Goal: Task Accomplishment & Management: Use online tool/utility

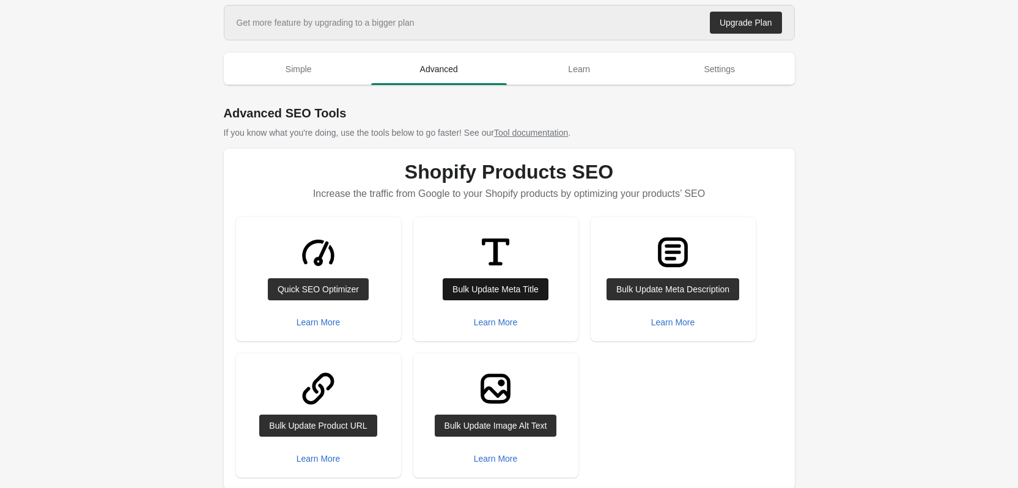
click at [465, 285] on div "Bulk Update Meta Title" at bounding box center [495, 289] width 86 height 10
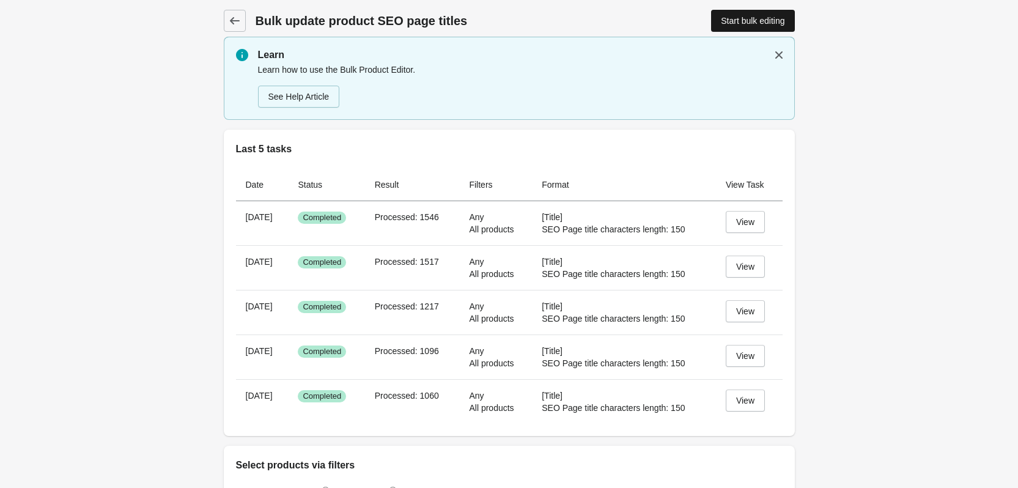
click at [759, 17] on div "Start bulk editing" at bounding box center [753, 21] width 64 height 10
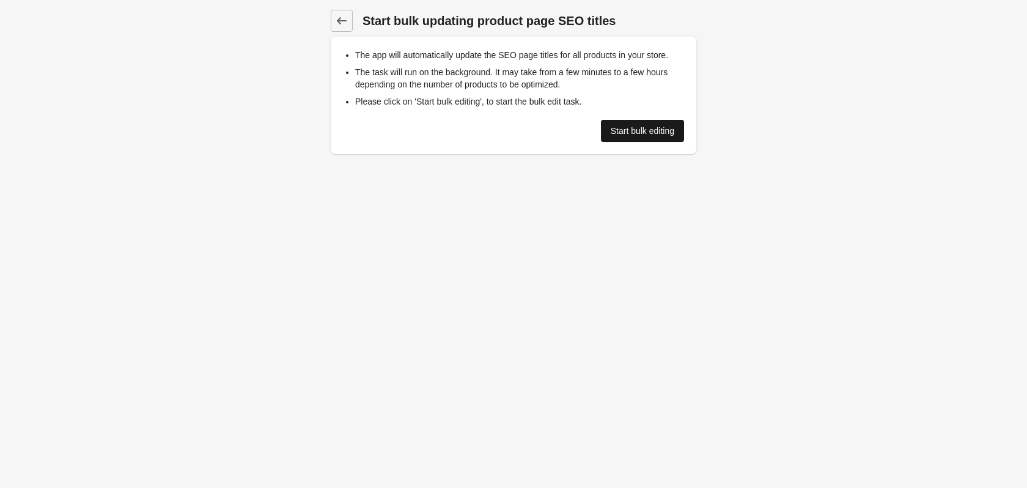
click at [655, 134] on div "Start bulk editing" at bounding box center [643, 131] width 64 height 10
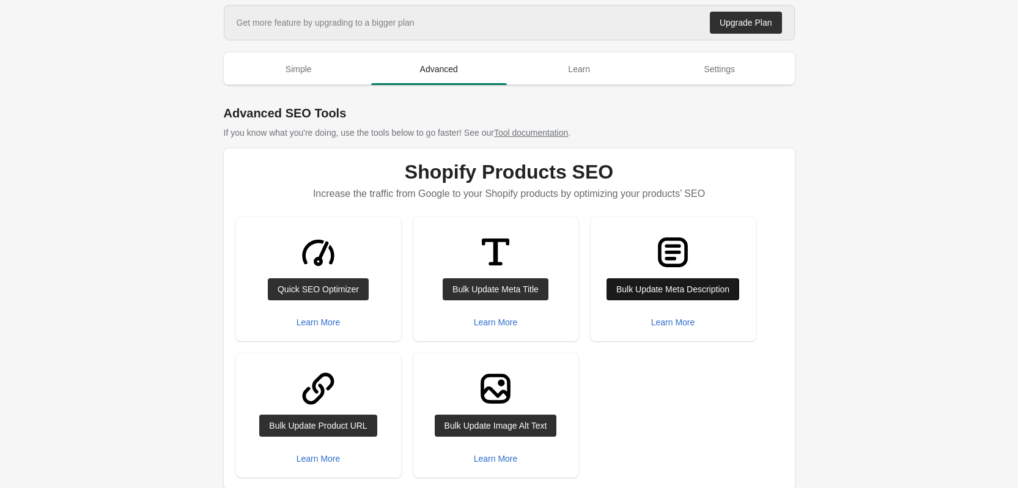
click at [691, 293] on div "Bulk Update Meta Description" at bounding box center [672, 289] width 113 height 10
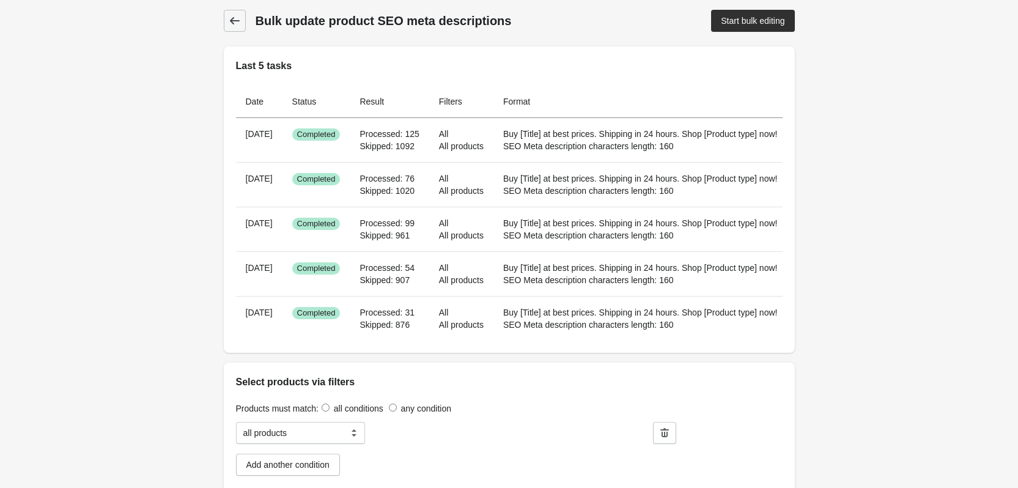
click at [232, 22] on icon at bounding box center [235, 21] width 12 height 12
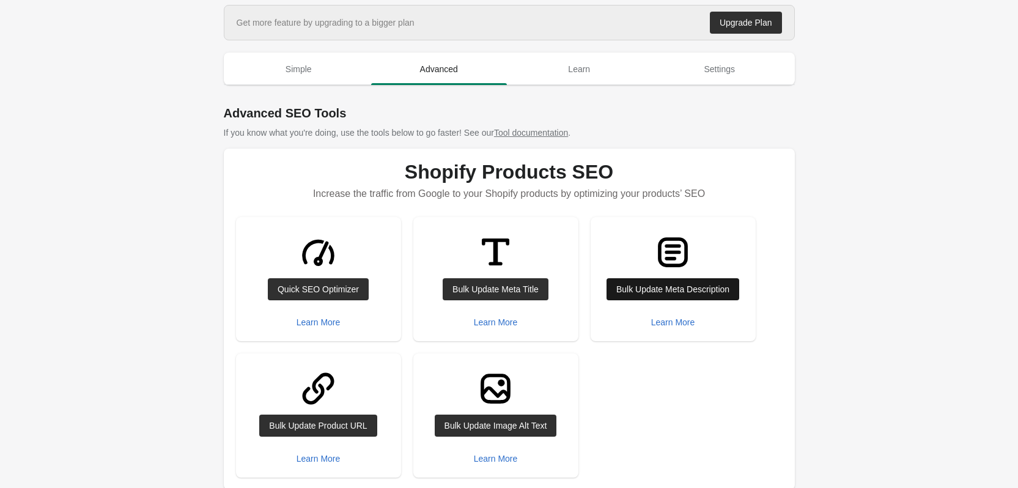
click at [693, 292] on div "Bulk Update Meta Description" at bounding box center [672, 289] width 113 height 10
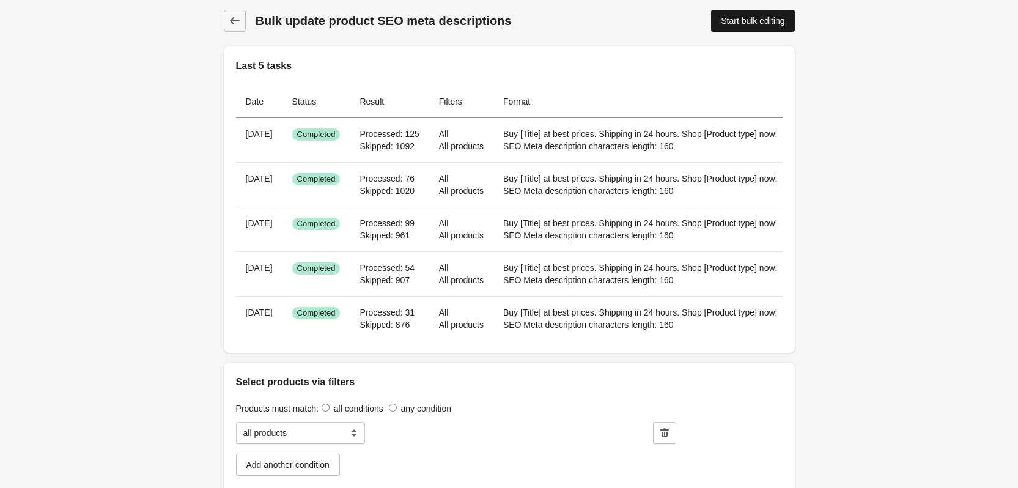
click at [765, 14] on link "Start bulk editing" at bounding box center [752, 21] width 83 height 22
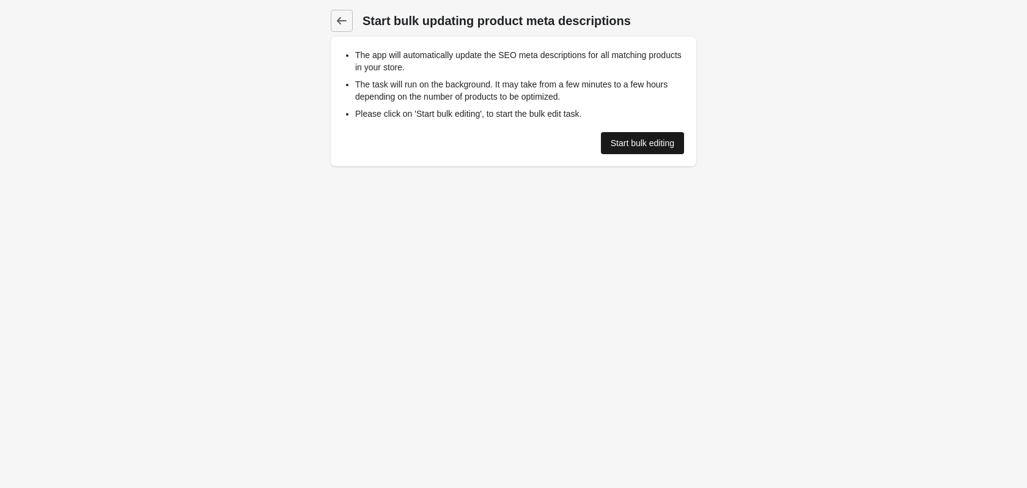
click at [656, 147] on div "Start bulk editing" at bounding box center [643, 143] width 64 height 10
